Goal: Transaction & Acquisition: Download file/media

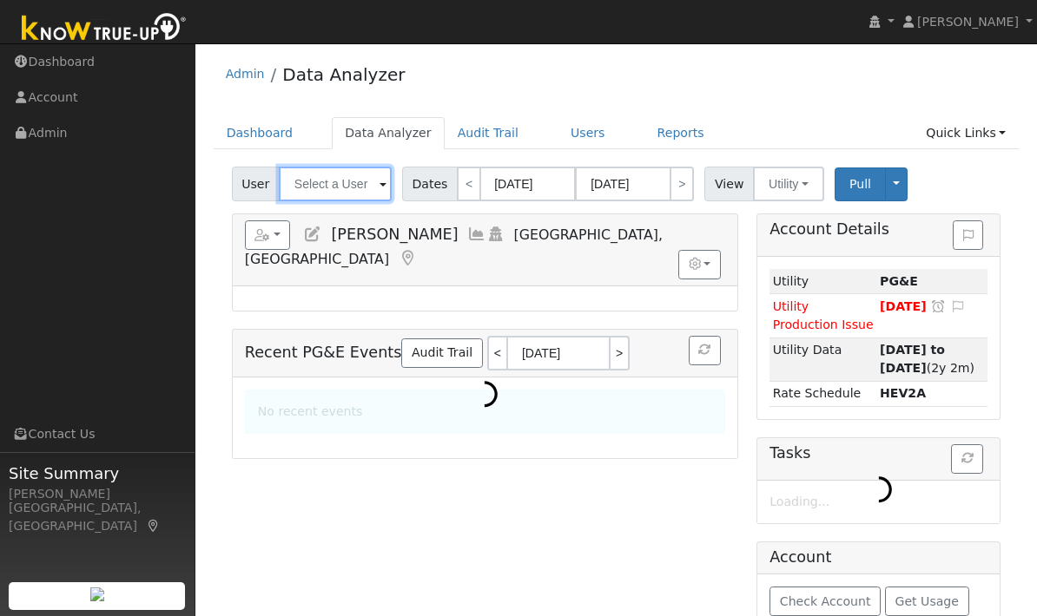
type input "[PERSON_NAME]"
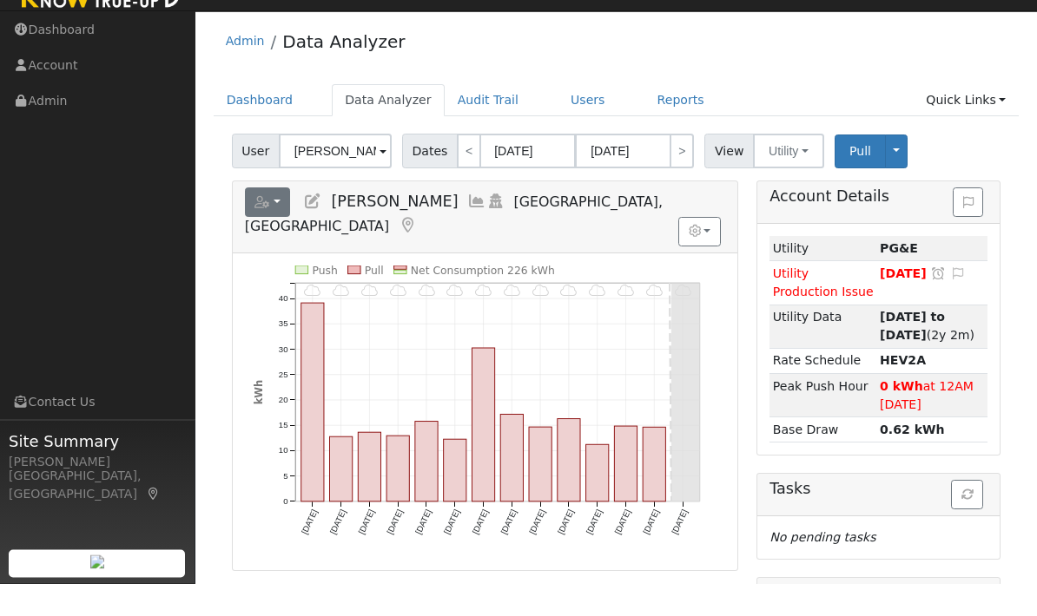
click at [276, 221] on button "button" at bounding box center [268, 236] width 46 height 30
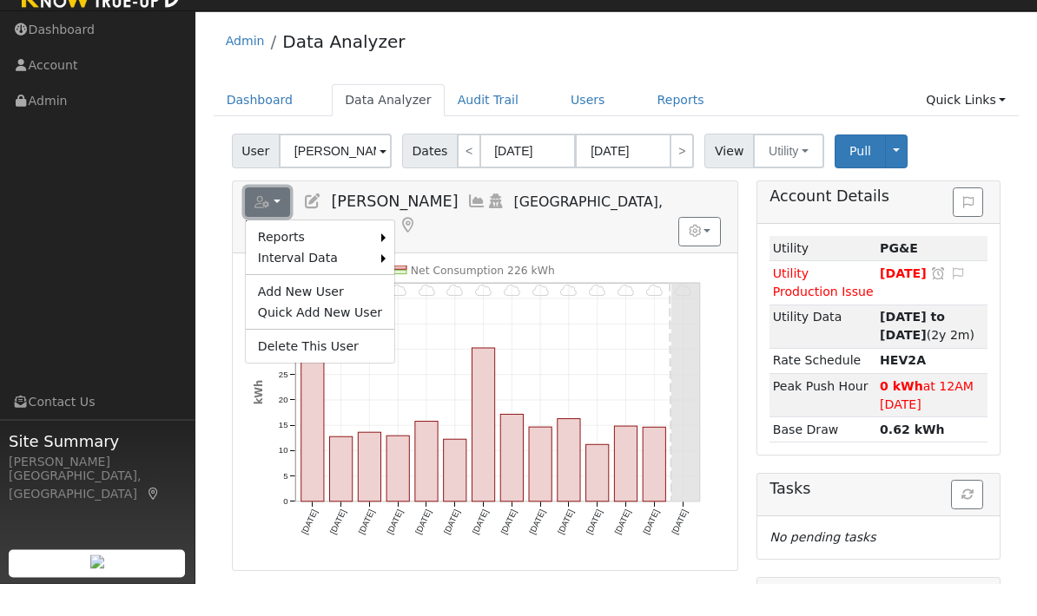
scroll to position [33, 0]
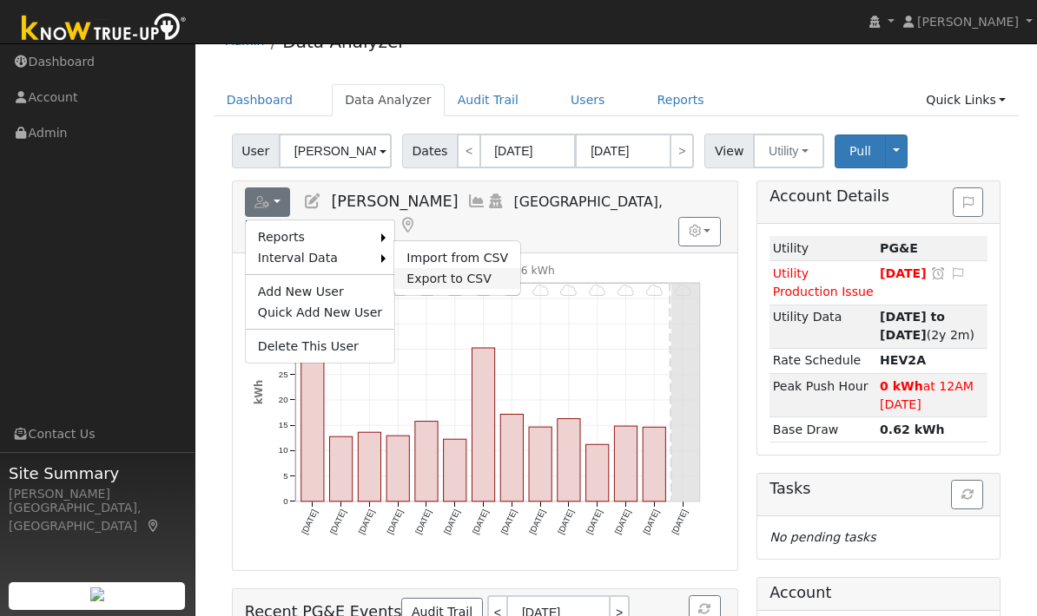
click at [470, 277] on link "Export to CSV" at bounding box center [457, 278] width 126 height 21
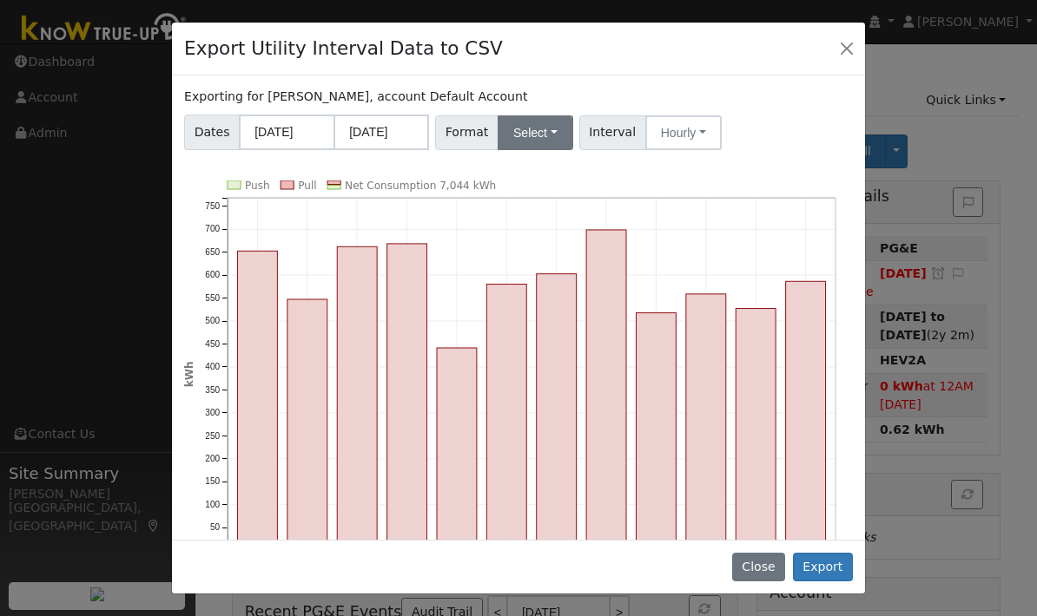
click at [537, 137] on button "Select" at bounding box center [536, 132] width 76 height 35
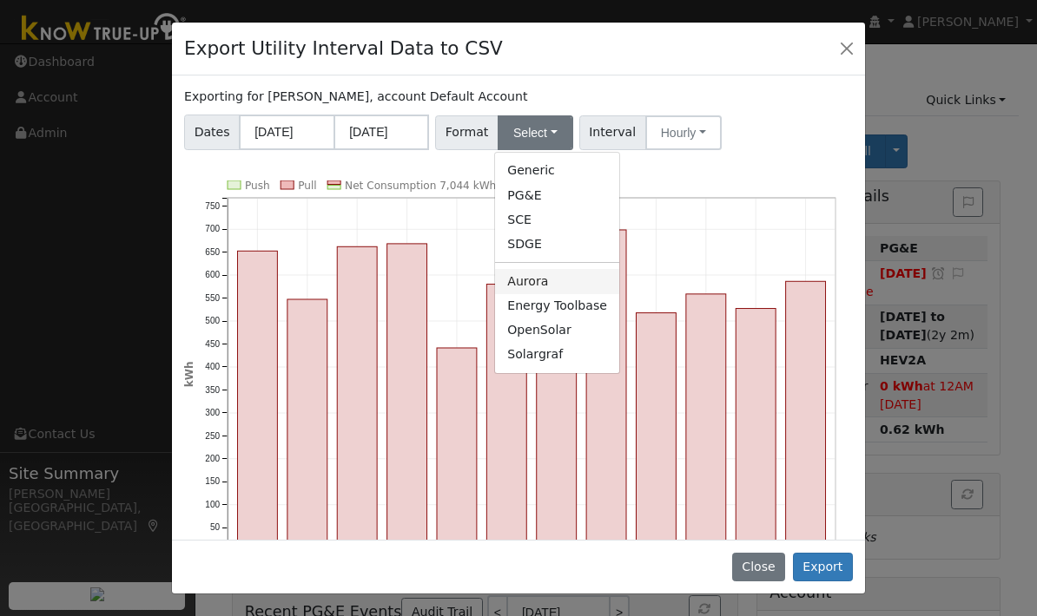
click at [581, 277] on link "Aurora" at bounding box center [557, 281] width 124 height 24
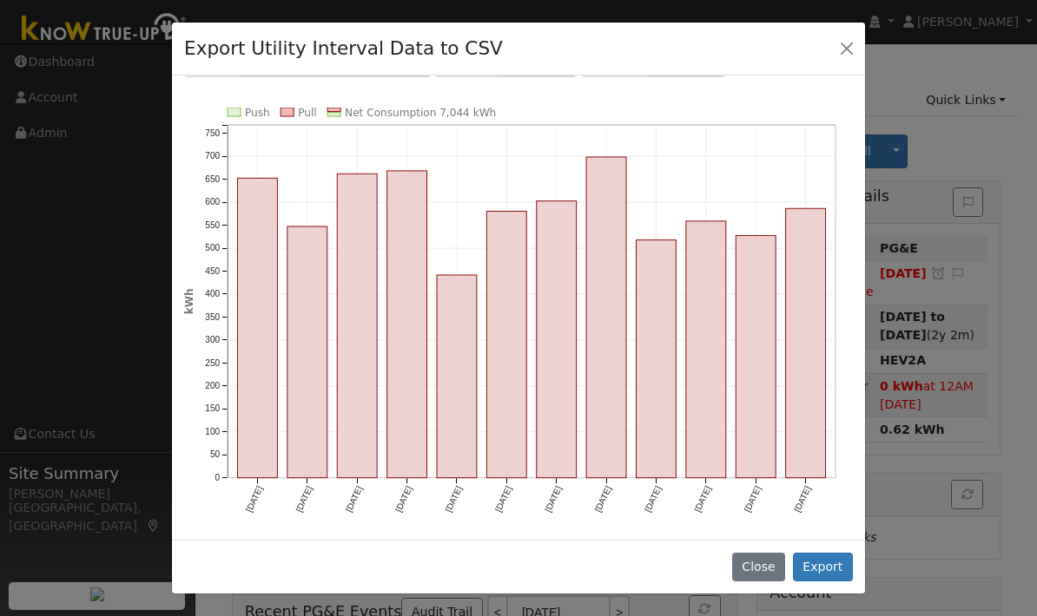
scroll to position [73, 0]
click at [827, 568] on button "Export" at bounding box center [823, 568] width 60 height 30
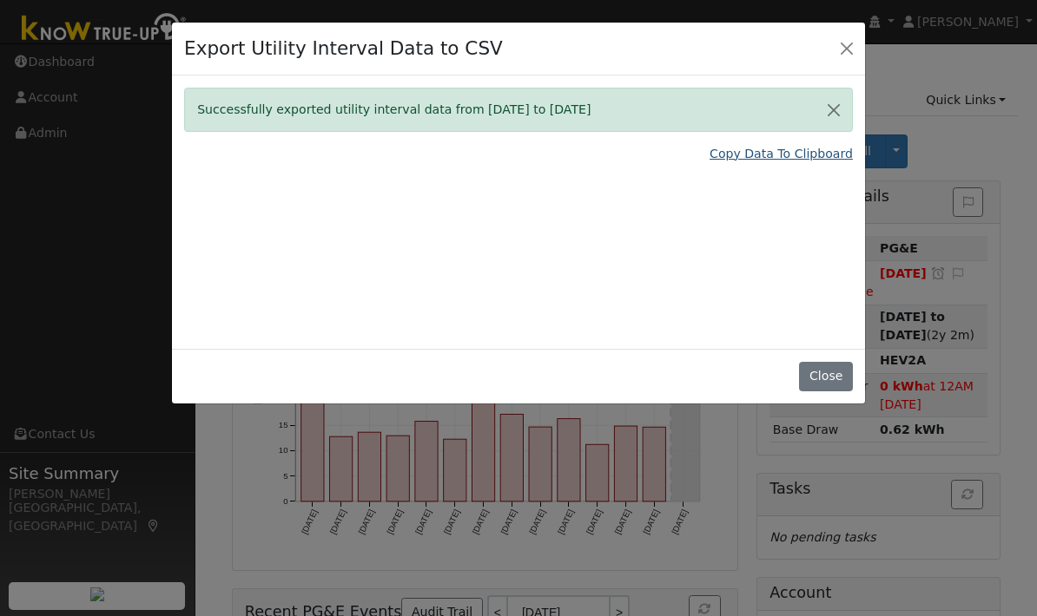
click at [793, 160] on link "Copy Data To Clipboard" at bounding box center [780, 154] width 143 height 18
click at [770, 149] on link "Copy Data To Clipboard" at bounding box center [780, 154] width 143 height 18
click at [784, 154] on link "Copy Data To Clipboard" at bounding box center [780, 154] width 143 height 18
click at [779, 162] on link "Copy Data To Clipboard" at bounding box center [780, 154] width 143 height 18
click at [819, 155] on link "Copy Data To Clipboard" at bounding box center [780, 154] width 143 height 18
